Goal: Check status

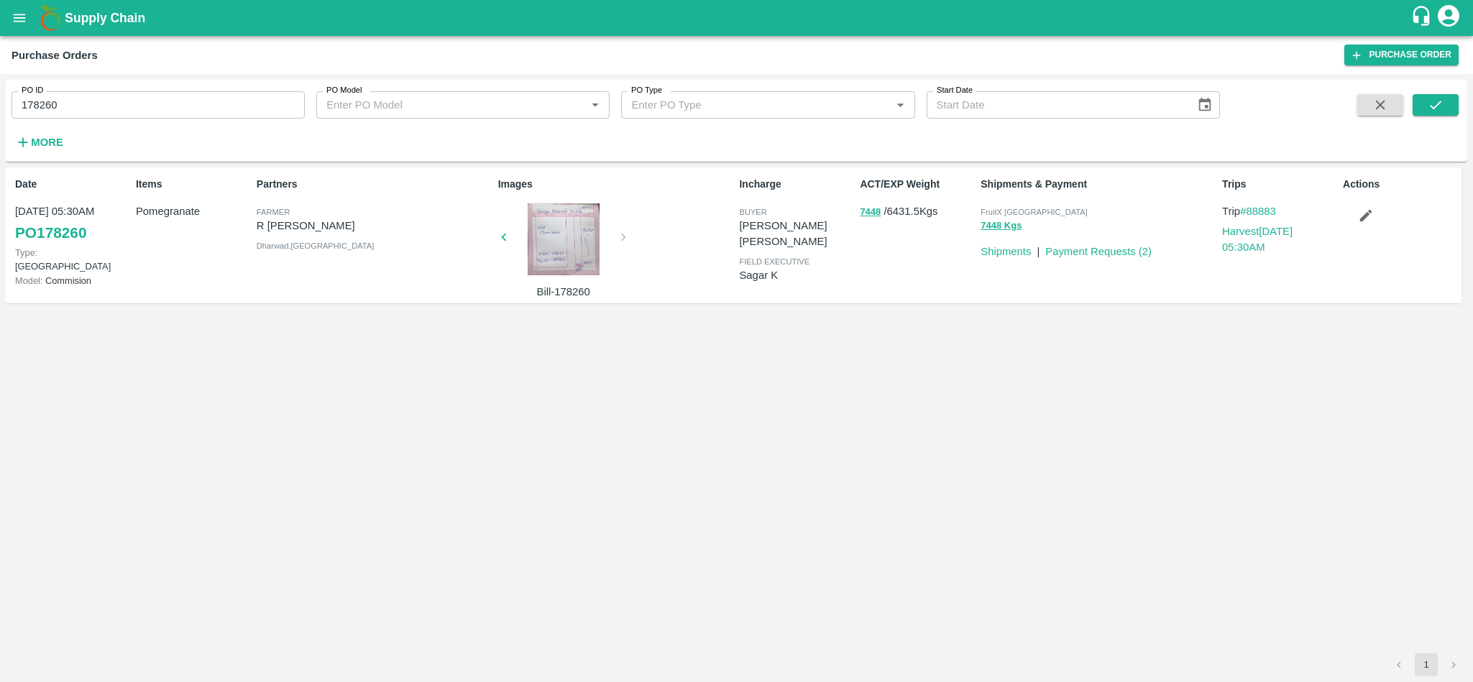
click at [128, 111] on input "178260" at bounding box center [158, 104] width 293 height 27
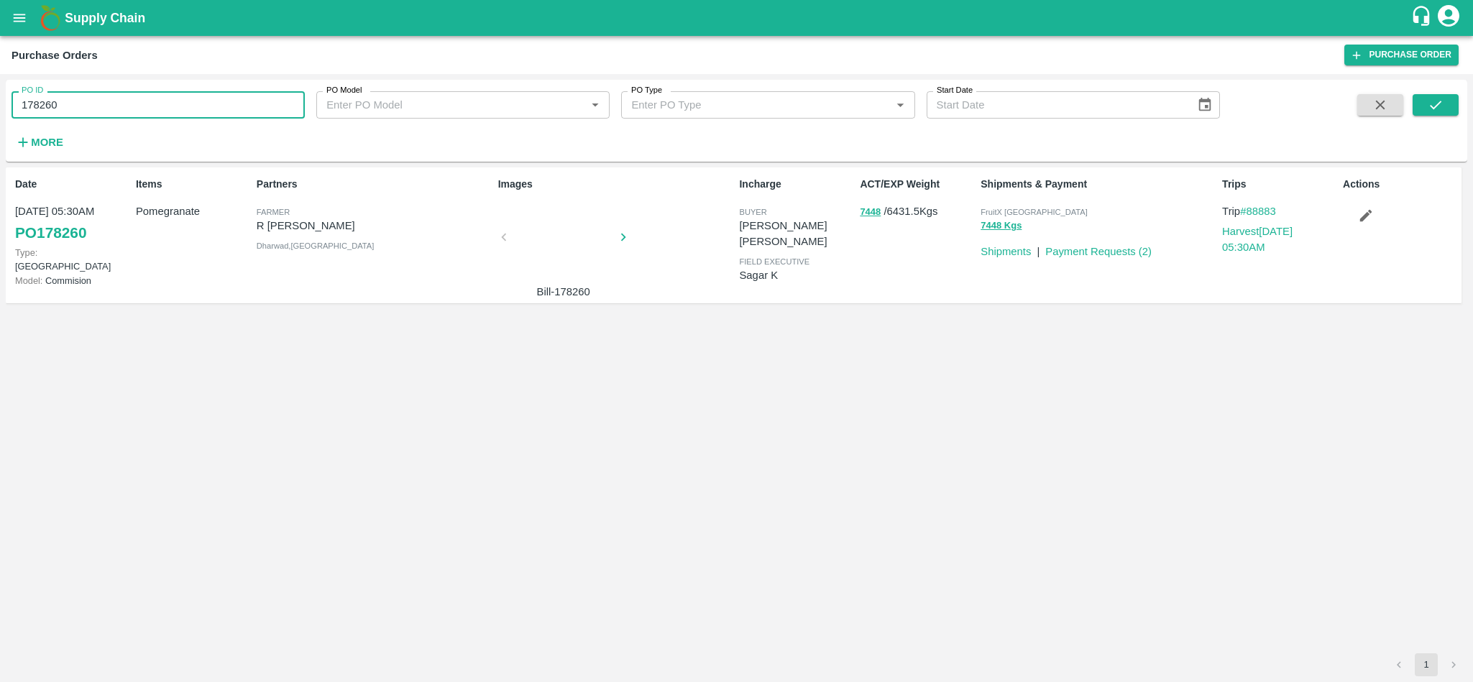
paste input "text"
type input "177763"
click at [1433, 102] on icon "submit" at bounding box center [1436, 105] width 16 height 16
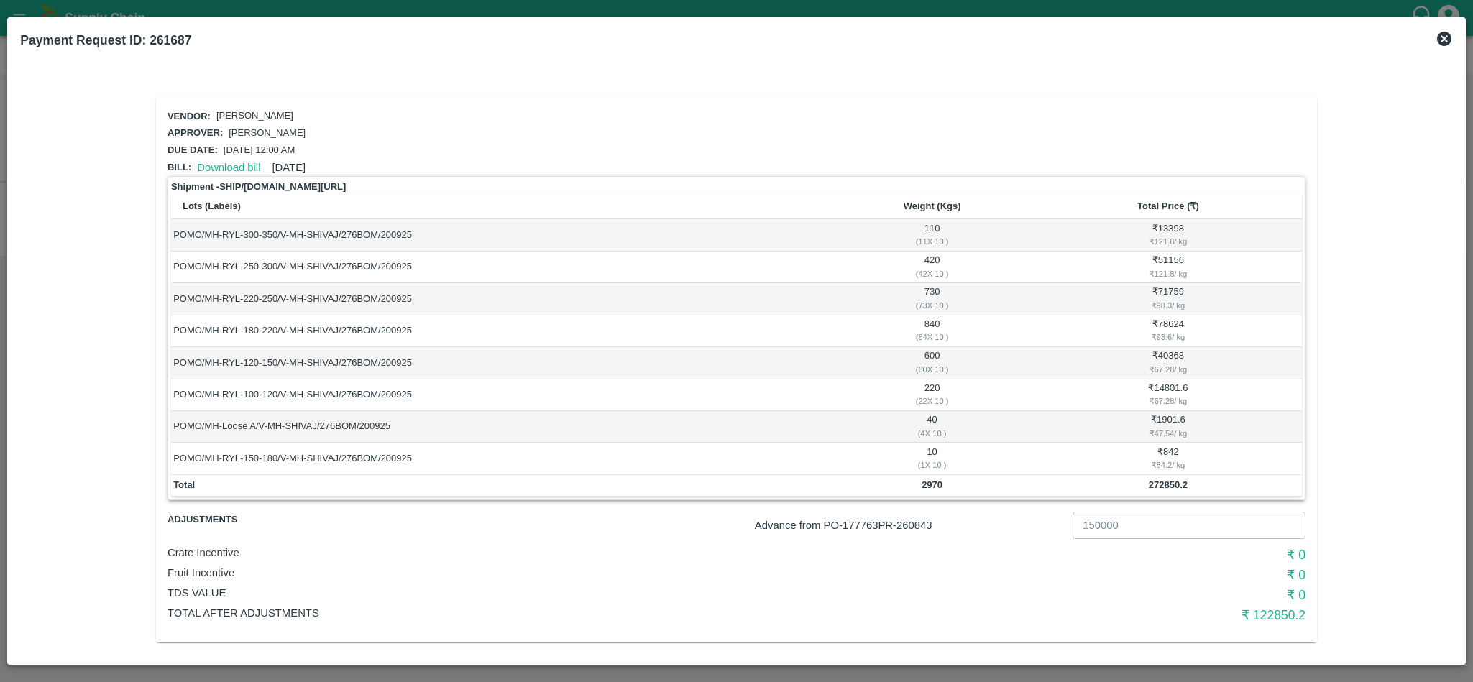
click at [221, 162] on link "Download bill" at bounding box center [228, 168] width 63 height 12
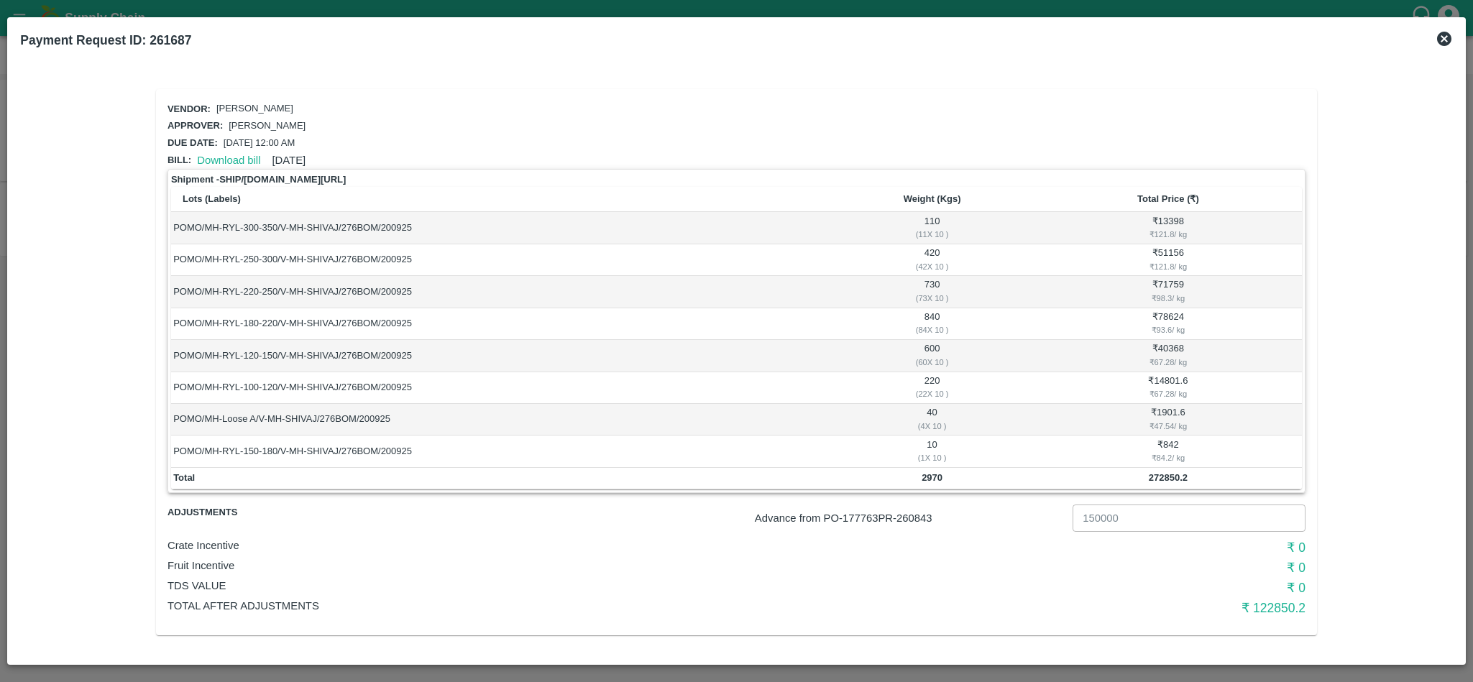
click at [919, 522] on p "Advance from PO- 177763 PR- 260843" at bounding box center [911, 518] width 312 height 16
copy p "260843"
